Goal: Task Accomplishment & Management: Use online tool/utility

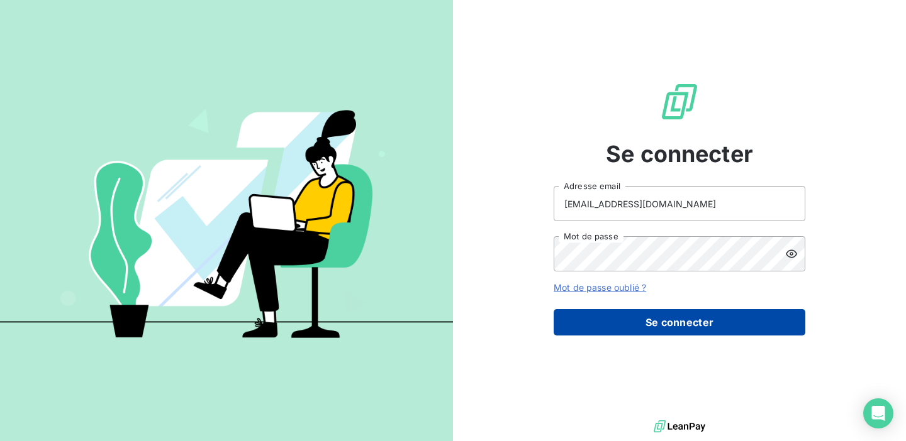
click at [615, 325] on button "Se connecter" at bounding box center [679, 322] width 252 height 26
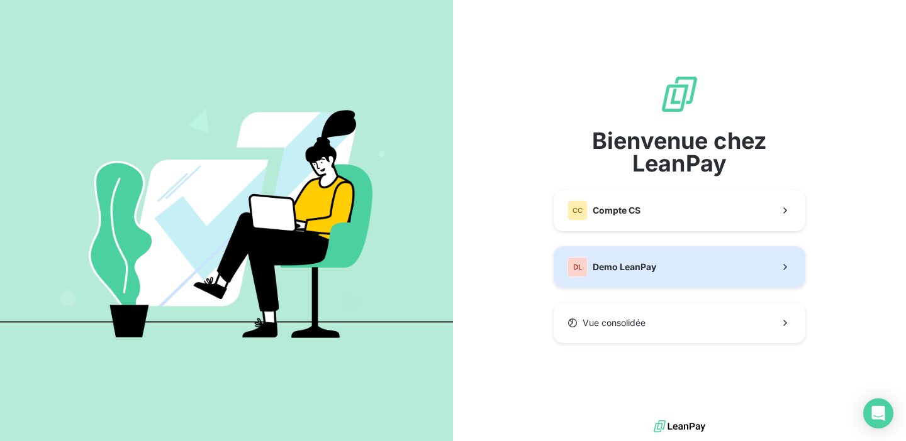
click at [620, 272] on span "Demo LeanPay" at bounding box center [624, 267] width 64 height 13
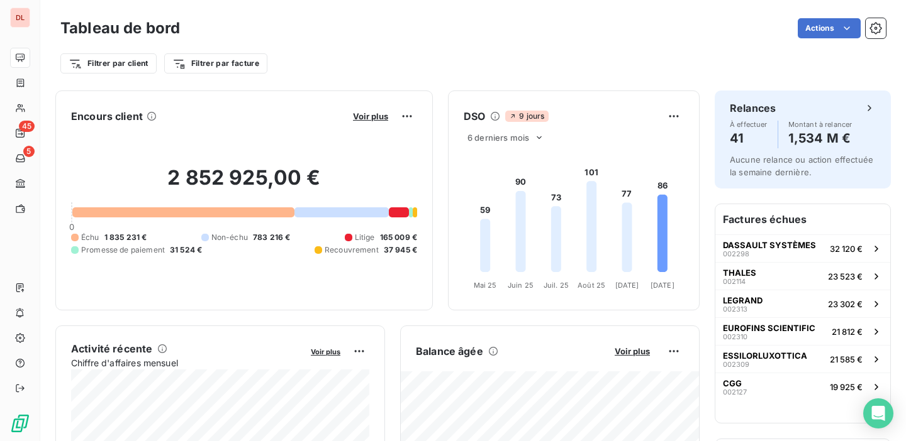
click at [665, 226] on icon at bounding box center [662, 233] width 10 height 77
click at [661, 225] on icon at bounding box center [662, 233] width 10 height 77
click at [677, 112] on html "DL 45 5 Tableau de bord Actions Filtrer par client Filtrer par facture Encours …" at bounding box center [453, 220] width 906 height 441
click at [629, 112] on html "DL 45 5 Tableau de bord Actions Filtrer par client Filtrer par facture Encours …" at bounding box center [453, 220] width 906 height 441
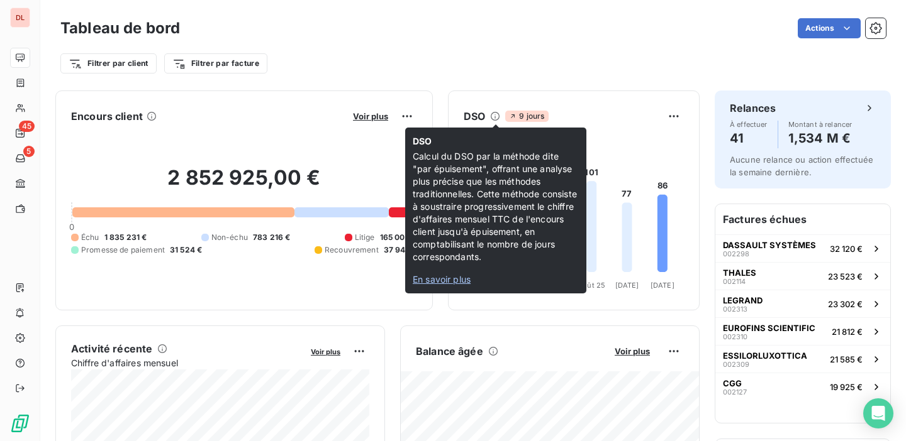
click at [439, 278] on span "En savoir plus" at bounding box center [442, 279] width 58 height 11
